Goal: Transaction & Acquisition: Purchase product/service

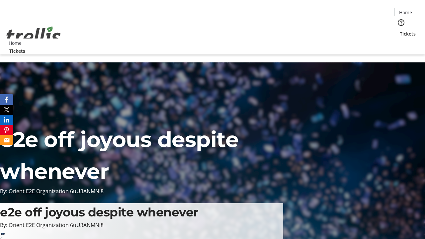
click at [400, 30] on span "Tickets" at bounding box center [408, 33] width 16 height 7
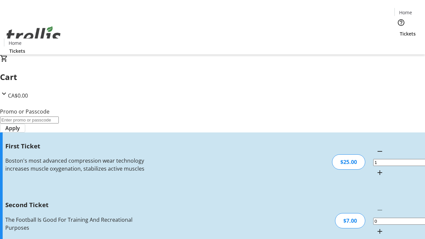
click at [376, 227] on mat-icon "Increment by one" at bounding box center [380, 231] width 8 height 8
type input "2"
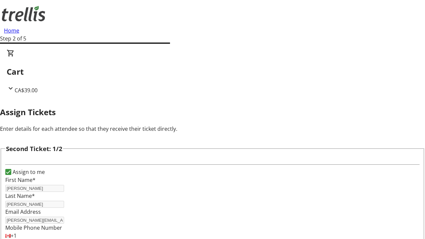
type input "[PERSON_NAME]"
type input "Hand"
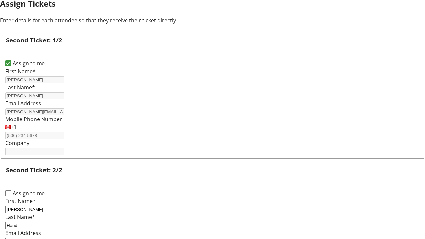
type input "[EMAIL_ADDRESS][DOMAIN_NAME]"
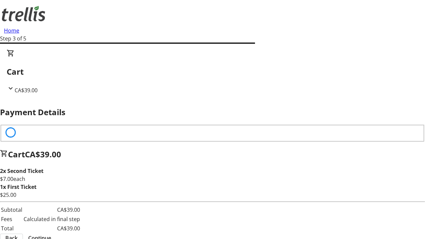
click at [18, 234] on span "Back" at bounding box center [11, 238] width 12 height 8
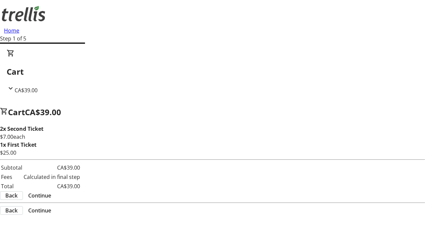
click at [51, 197] on span "Continue" at bounding box center [39, 196] width 23 height 8
